Goal: Task Accomplishment & Management: Complete application form

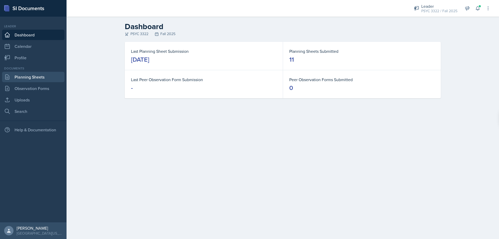
click at [27, 79] on link "Planning Sheets" at bounding box center [33, 77] width 62 height 10
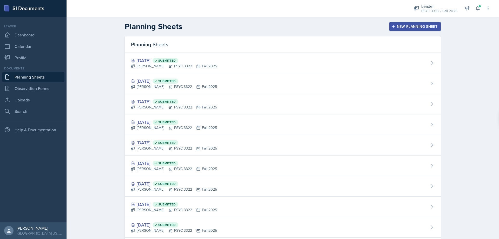
click at [395, 30] on button "New Planning Sheet" at bounding box center [416, 26] width 52 height 9
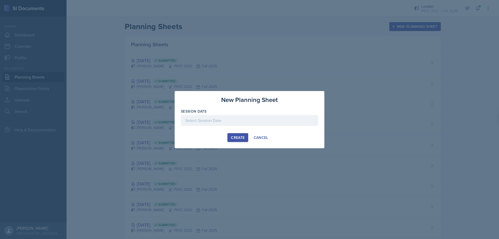
click at [241, 122] on div at bounding box center [249, 120] width 137 height 11
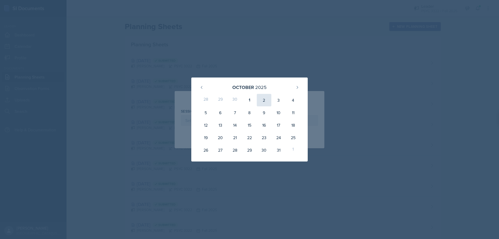
click at [268, 99] on div "2" at bounding box center [264, 100] width 15 height 12
type input "[DATE]"
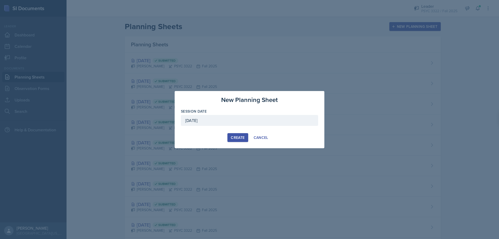
drag, startPoint x: 244, startPoint y: 135, endPoint x: 250, endPoint y: 145, distance: 11.8
click at [244, 136] on div "Create" at bounding box center [238, 138] width 14 height 4
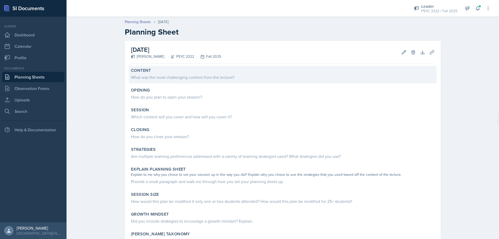
click at [185, 83] on div "Content What was the most challenging content from the lecture?" at bounding box center [283, 75] width 308 height 18
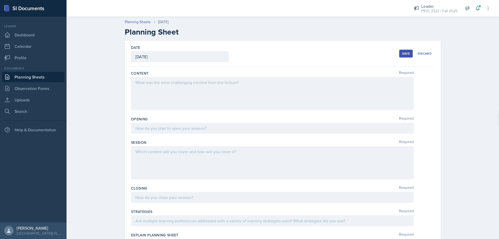
click at [168, 100] on div at bounding box center [272, 93] width 283 height 33
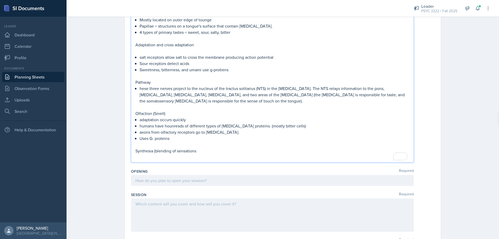
scroll to position [136, 0]
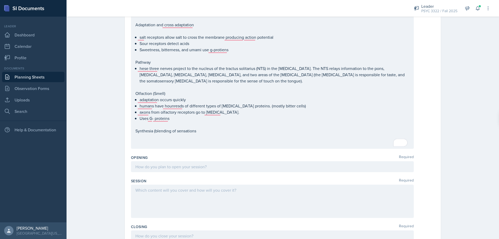
click at [202, 160] on div "Opening Required" at bounding box center [283, 157] width 304 height 5
click at [209, 170] on div at bounding box center [272, 166] width 283 height 11
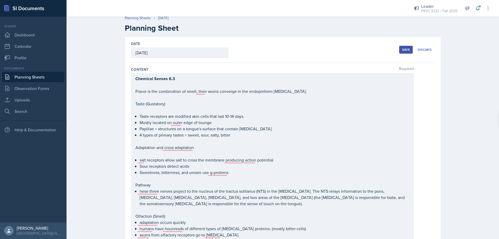
scroll to position [0, 0]
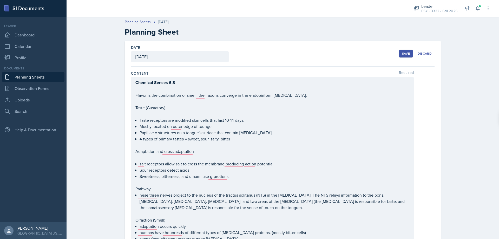
click at [407, 50] on button "Save" at bounding box center [407, 54] width 14 height 8
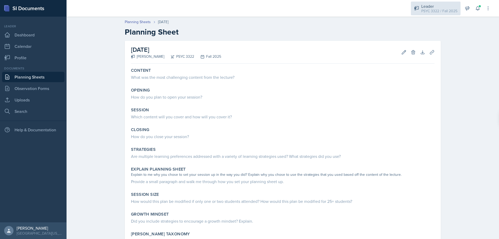
click at [445, 11] on div "PSYC 3322 / Fall 2025" at bounding box center [440, 10] width 36 height 5
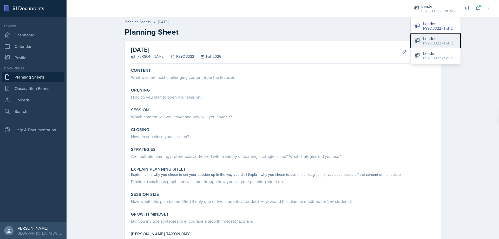
click at [434, 36] on div "Leader" at bounding box center [439, 38] width 33 height 6
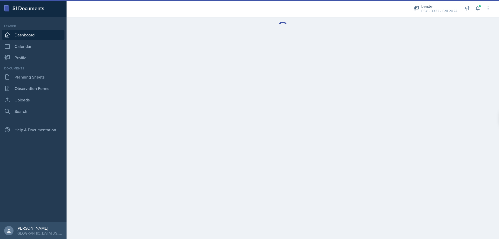
click at [440, 13] on div "PSYC 3322 / Fall 2024" at bounding box center [440, 10] width 36 height 5
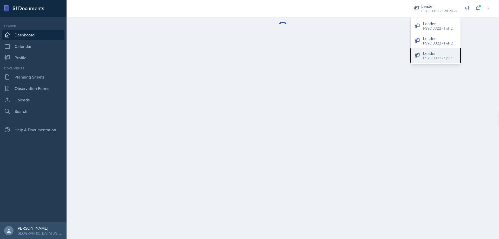
click at [439, 59] on div "PSYC 3322 / Spring 2025" at bounding box center [439, 57] width 33 height 5
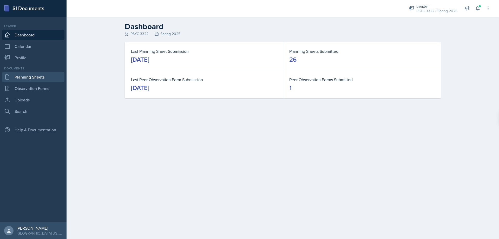
click at [38, 80] on link "Planning Sheets" at bounding box center [33, 77] width 62 height 10
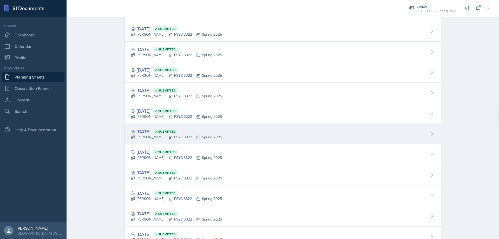
scroll to position [230, 0]
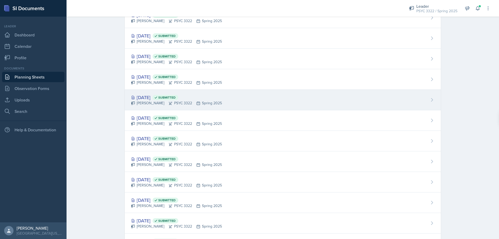
click at [146, 98] on div "Mar 5th, 2025 Submitted" at bounding box center [176, 97] width 91 height 7
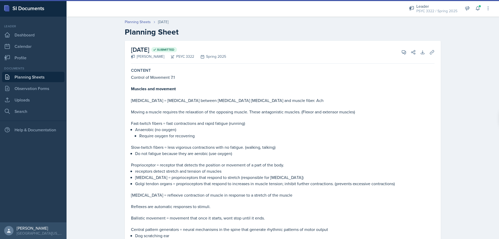
drag, startPoint x: 220, startPoint y: 115, endPoint x: 223, endPoint y: 113, distance: 4.6
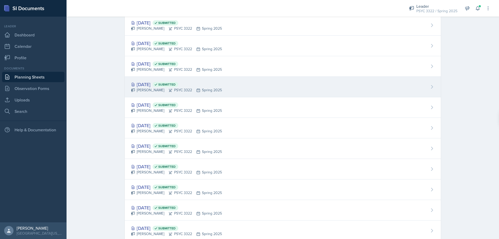
scroll to position [282, 0]
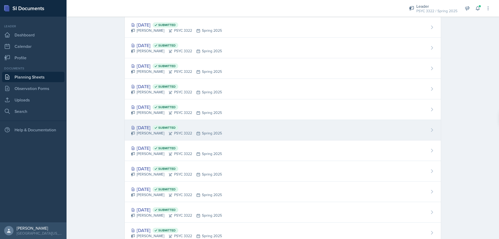
click at [151, 128] on div "Feb 19th, 2025 Submitted" at bounding box center [176, 127] width 91 height 7
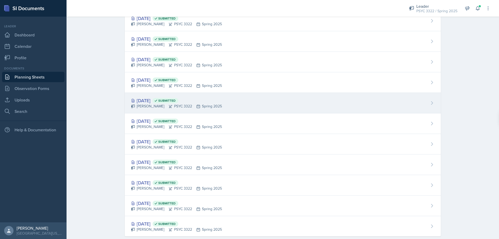
scroll to position [334, 0]
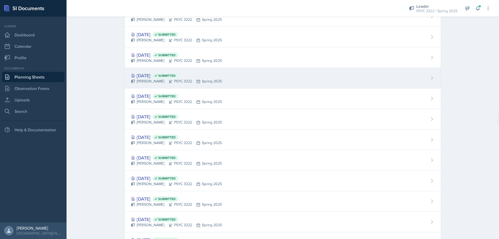
click at [156, 80] on div "Troy Broome PSYC 3322 Spring 2025" at bounding box center [176, 81] width 91 height 5
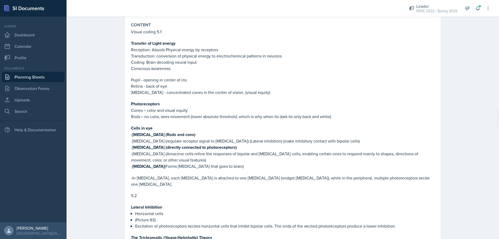
scroll to position [52, 0]
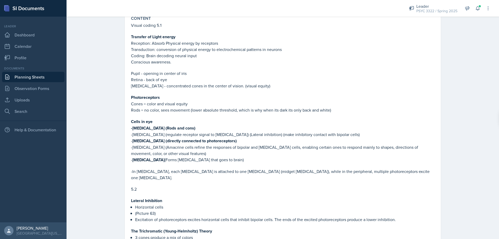
drag, startPoint x: 232, startPoint y: 114, endPoint x: 235, endPoint y: 114, distance: 3.7
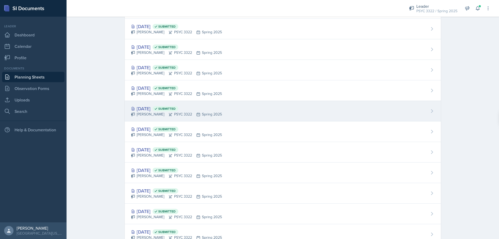
scroll to position [256, 0]
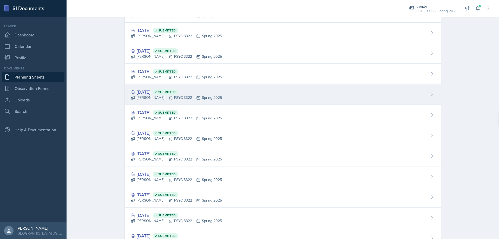
click at [147, 97] on div "Troy Broome PSYC 3322 Spring 2025" at bounding box center [176, 97] width 91 height 5
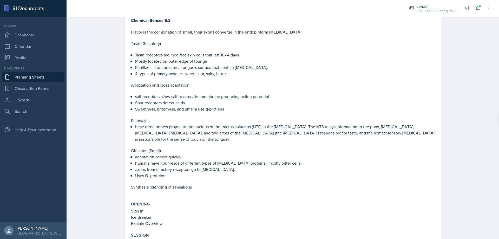
scroll to position [364, 0]
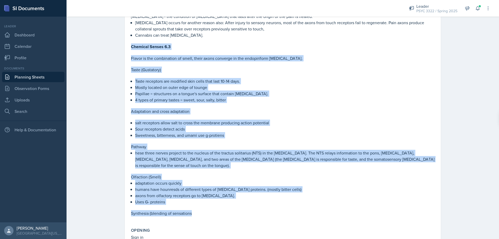
drag, startPoint x: 127, startPoint y: 33, endPoint x: 226, endPoint y: 167, distance: 166.4
copy div "Chemical Senses 6.3 Flavor is the combination of smell, their axons converge in…"
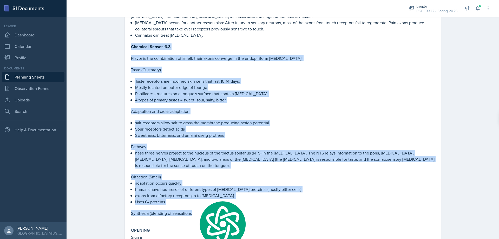
click at [216, 150] on p "hese three nerves project to the nucleus of the tractus solitarius (NTS) in the…" at bounding box center [285, 159] width 300 height 19
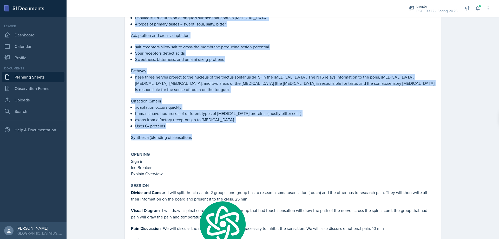
scroll to position [494, 0]
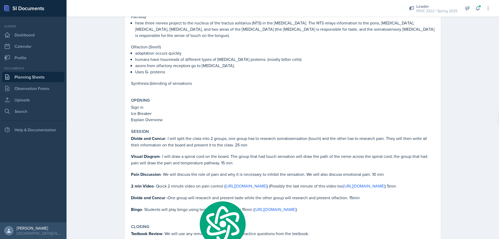
click at [203, 135] on p "Divide and Concur - I will split the class into 2 groups, one group has to rese…" at bounding box center [283, 141] width 304 height 13
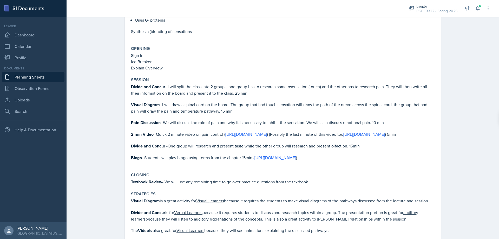
scroll to position [546, 0]
